Goal: Transaction & Acquisition: Purchase product/service

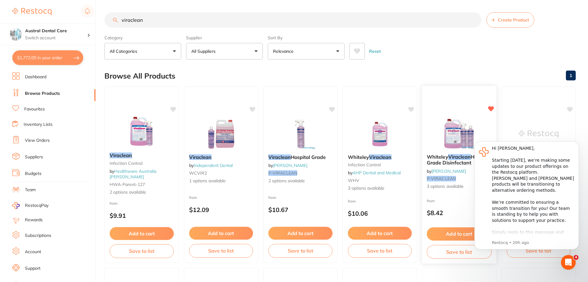
click at [445, 135] on img at bounding box center [459, 133] width 40 height 31
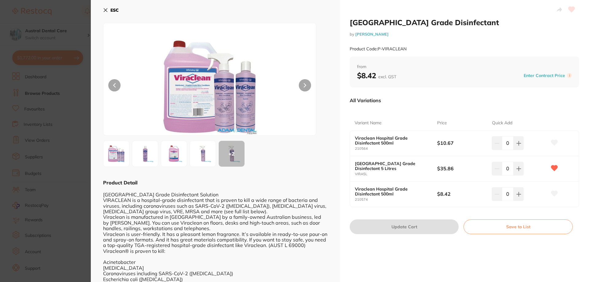
drag, startPoint x: 108, startPoint y: 11, endPoint x: 168, endPoint y: 40, distance: 65.8
click at [108, 11] on button "ESC" at bounding box center [111, 10] width 16 height 10
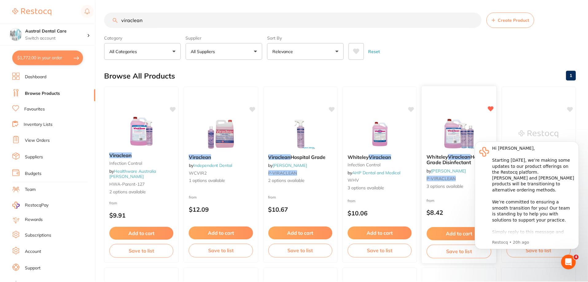
scroll to position [13, 0]
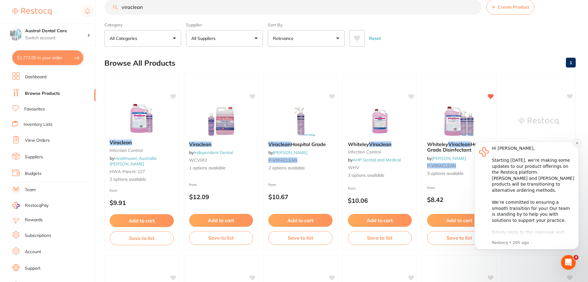
click at [576, 145] on icon "Dismiss notification" at bounding box center [576, 142] width 3 height 3
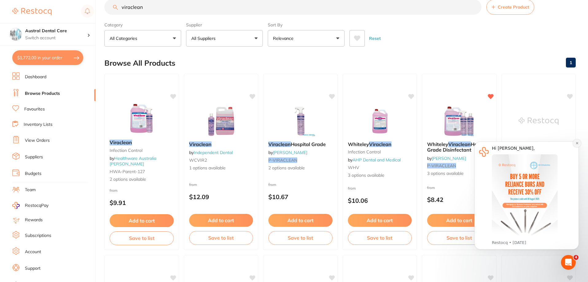
click at [575, 146] on button "Dismiss notification" at bounding box center [577, 143] width 8 height 8
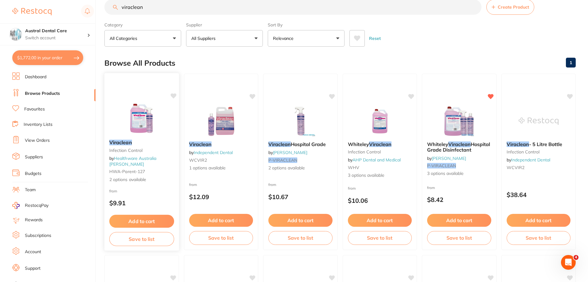
click at [141, 127] on img at bounding box center [142, 119] width 40 height 31
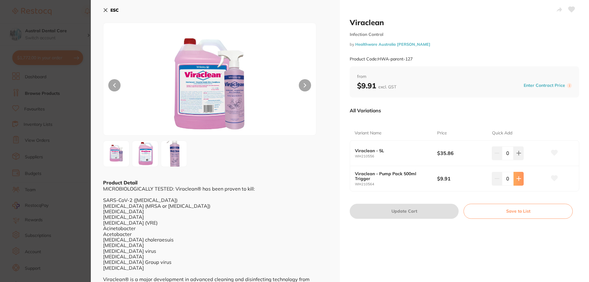
click at [522, 160] on button at bounding box center [519, 153] width 10 height 14
type input "2"
click at [415, 210] on button "Update Cart" at bounding box center [404, 211] width 109 height 15
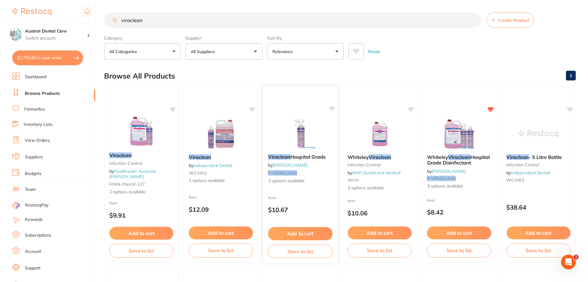
scroll to position [13, 0]
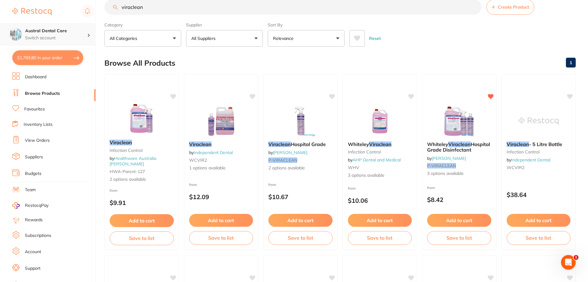
drag, startPoint x: 80, startPoint y: 17, endPoint x: 43, endPoint y: 24, distance: 38.0
click at [45, 24] on div "$1,793.80 Austral Dental Care Switch account Austral Dental Care $1,793.80 in y…" at bounding box center [294, 128] width 588 height 282
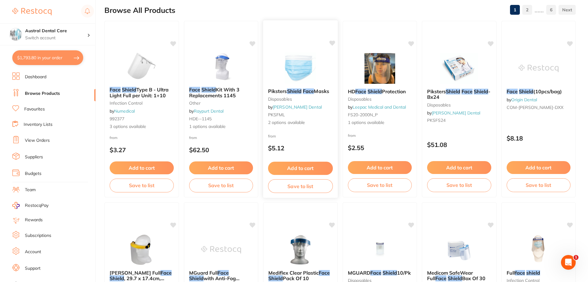
scroll to position [31, 0]
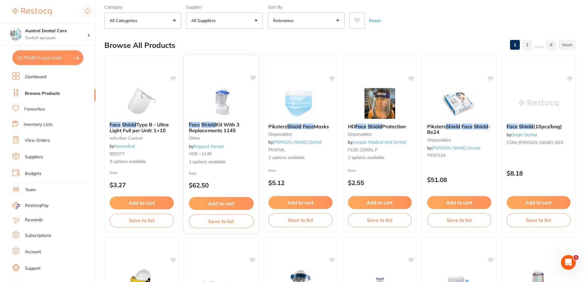
click at [225, 102] on img at bounding box center [221, 101] width 40 height 31
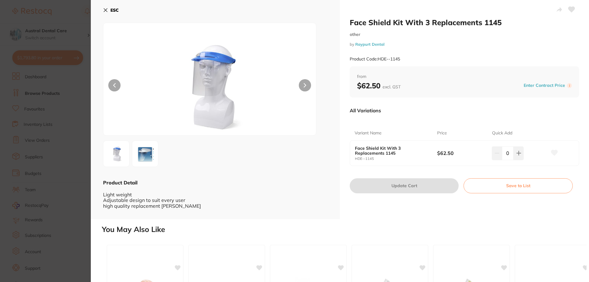
click at [105, 8] on icon at bounding box center [105, 10] width 5 height 5
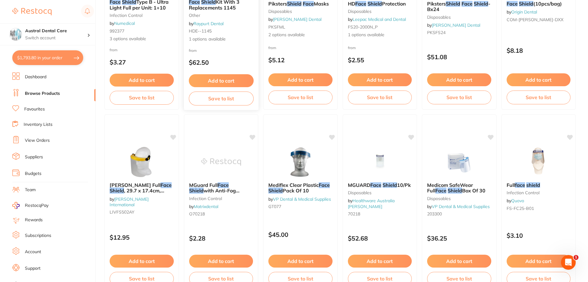
scroll to position [215, 0]
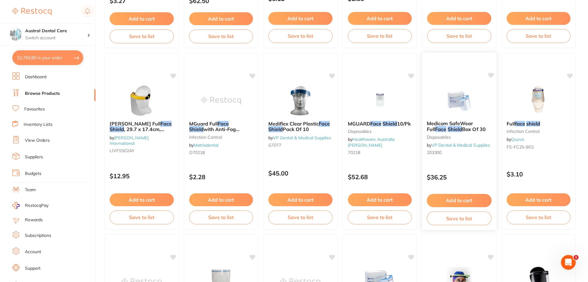
click at [455, 101] on img at bounding box center [459, 100] width 40 height 31
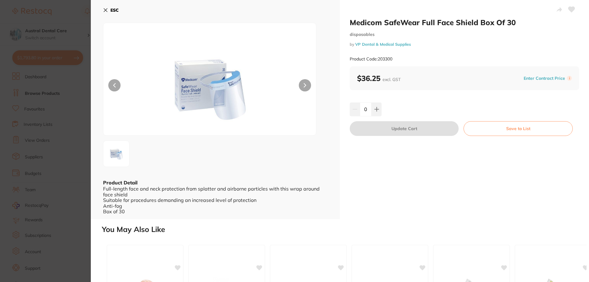
click at [104, 10] on icon at bounding box center [105, 10] width 5 height 5
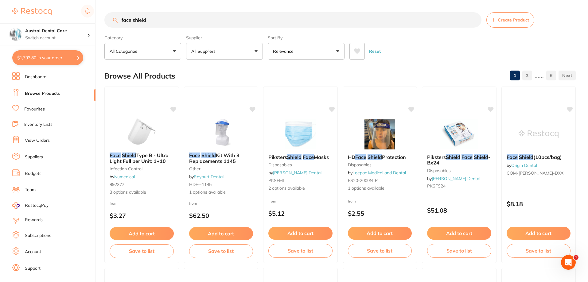
drag, startPoint x: 192, startPoint y: 26, endPoint x: 78, endPoint y: 16, distance: 114.0
click at [78, 16] on div "$1,793.80 Austral Dental Care Switch account Austral Dental Care $1,793.80 in y…" at bounding box center [294, 141] width 588 height 282
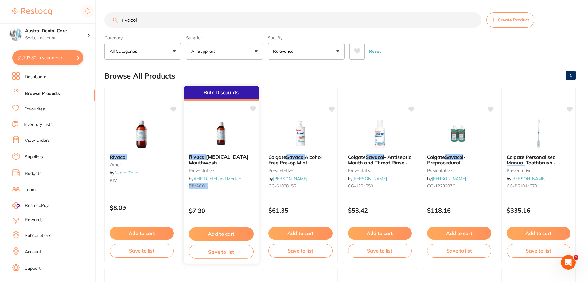
type input "rivacol"
click at [234, 238] on button "Add to cart" at bounding box center [220, 233] width 65 height 13
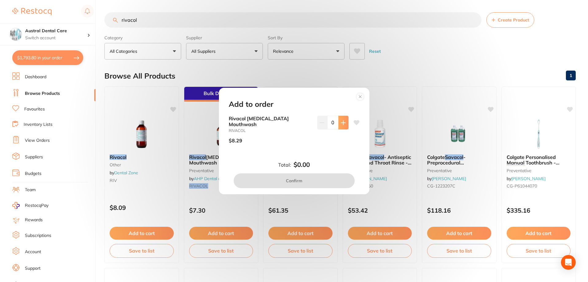
click at [343, 129] on button at bounding box center [343, 123] width 10 height 14
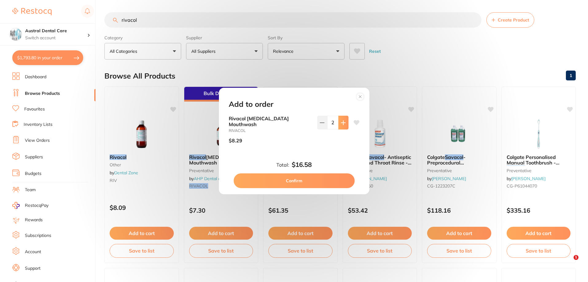
click at [343, 129] on button at bounding box center [343, 123] width 10 height 14
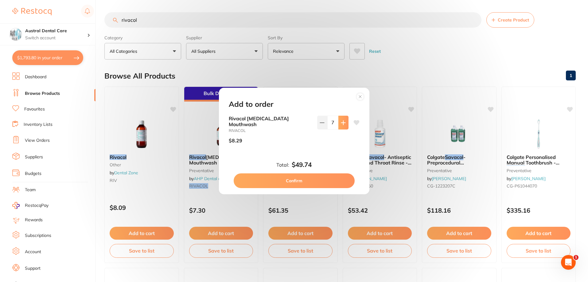
click at [343, 129] on button at bounding box center [343, 123] width 10 height 14
type input "10"
click at [316, 183] on button "Confirm" at bounding box center [294, 180] width 121 height 15
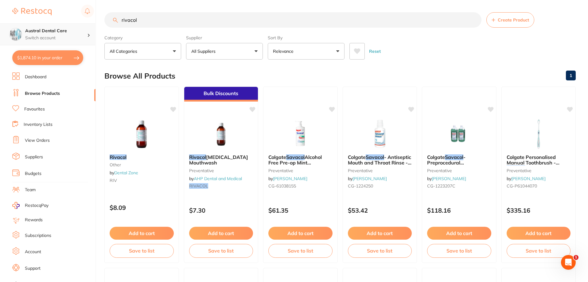
drag, startPoint x: 135, startPoint y: 22, endPoint x: 62, endPoint y: 30, distance: 74.1
click at [62, 30] on div "$1,874.10 Austral Dental Care Switch account Austral Dental Care $1,874.10 in y…" at bounding box center [294, 141] width 588 height 282
drag, startPoint x: 161, startPoint y: 23, endPoint x: -3, endPoint y: 46, distance: 165.5
click at [0, 46] on html "$1,874.10 Austral Dental Care Switch account Austral Dental Care $1,874.10 in y…" at bounding box center [294, 141] width 588 height 282
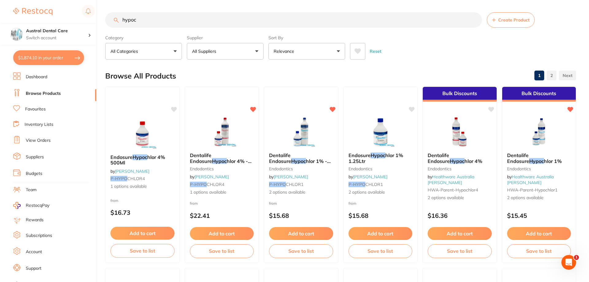
scroll to position [0, 0]
type input "hypoc"
click at [214, 126] on img at bounding box center [221, 132] width 40 height 31
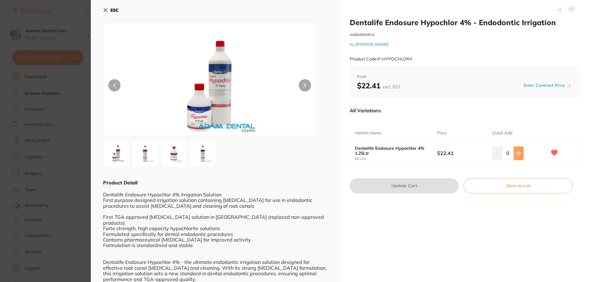
click at [520, 156] on button at bounding box center [519, 153] width 10 height 14
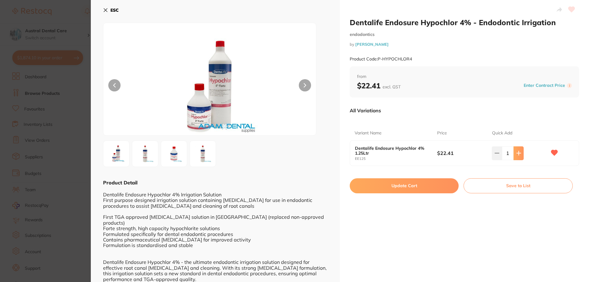
click at [517, 154] on icon at bounding box center [519, 153] width 5 height 5
type input "2"
click at [404, 189] on button "Update Cart" at bounding box center [404, 185] width 109 height 15
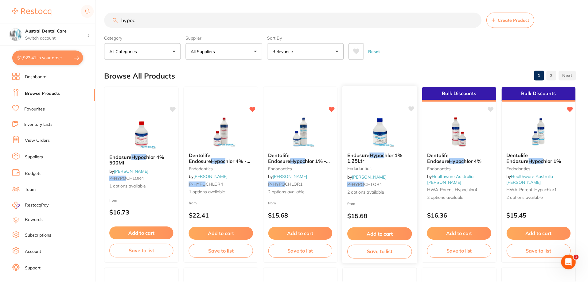
scroll to position [1, 0]
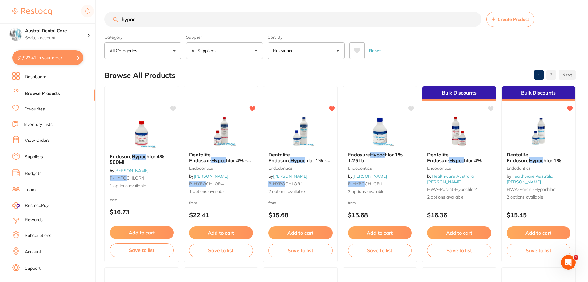
click at [197, 20] on input "hypoc" at bounding box center [292, 19] width 377 height 15
drag, startPoint x: 197, startPoint y: 20, endPoint x: -112, endPoint y: 19, distance: 309.7
click at [0, 19] on html "$1,923.41 Austral Dental Care Switch account Austral Dental Care $1,923.41 in y…" at bounding box center [294, 140] width 588 height 282
type input "j"
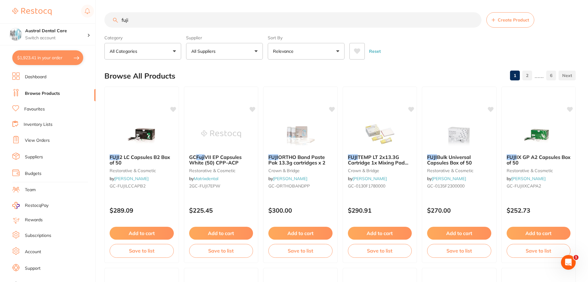
scroll to position [0, 0]
click at [351, 54] on button at bounding box center [356, 51] width 15 height 17
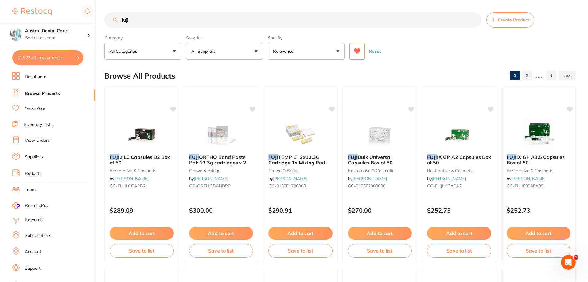
click at [183, 18] on input "fuji" at bounding box center [292, 19] width 377 height 15
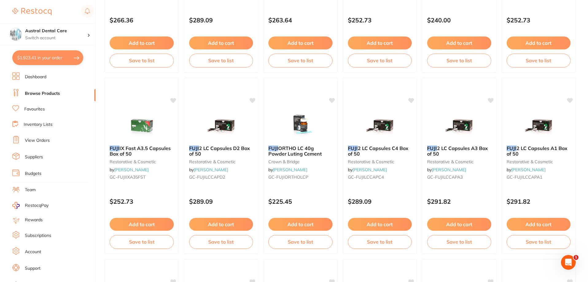
scroll to position [737, 0]
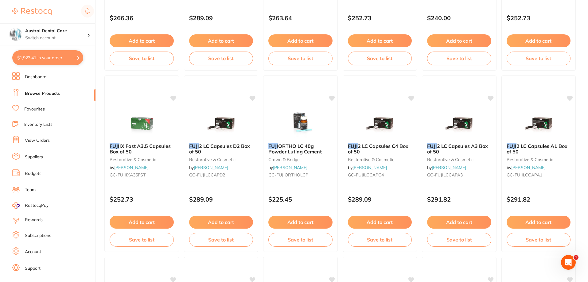
type input "fuji 9"
